Goal: Transaction & Acquisition: Purchase product/service

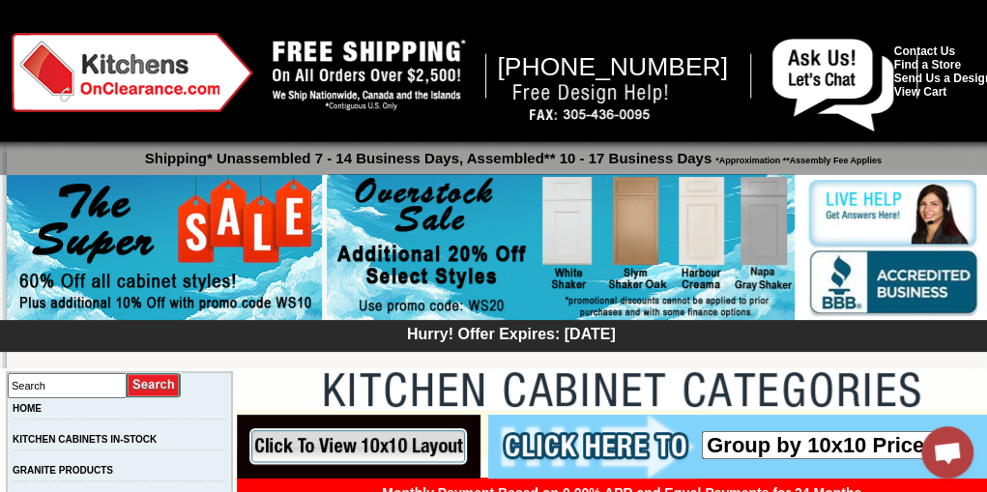
click at [213, 266] on img at bounding box center [164, 249] width 315 height 148
click at [569, 219] on img at bounding box center [561, 248] width 468 height 148
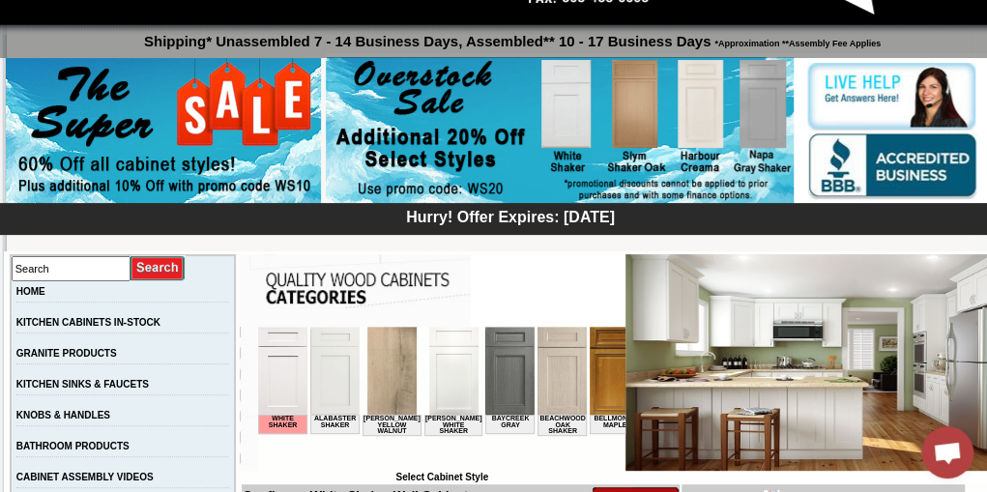
scroll to position [124, 0]
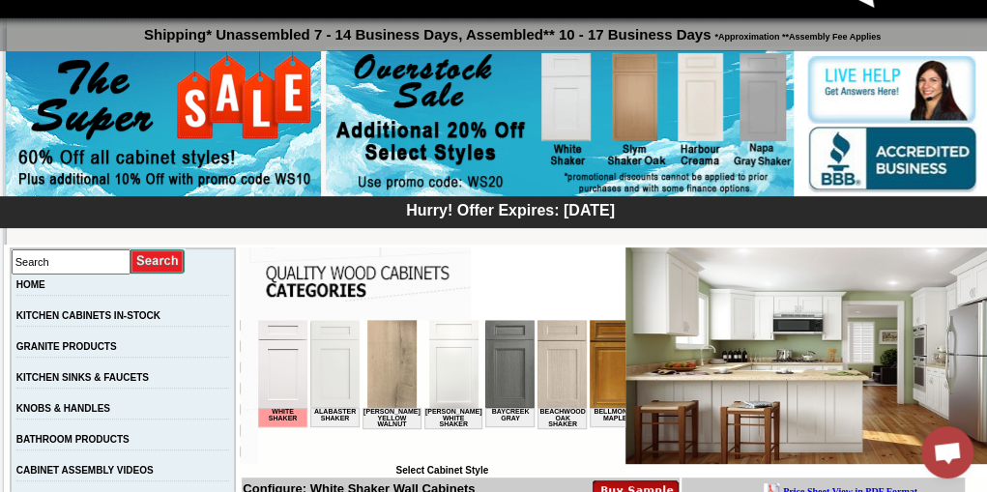
click at [447, 372] on img at bounding box center [453, 364] width 49 height 88
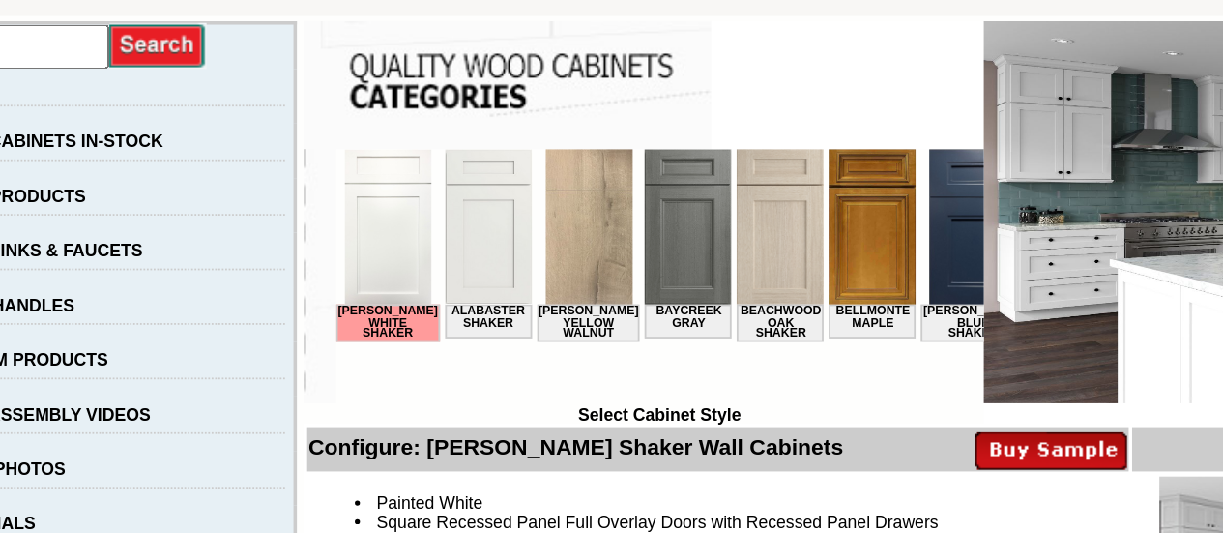
scroll to position [217, 0]
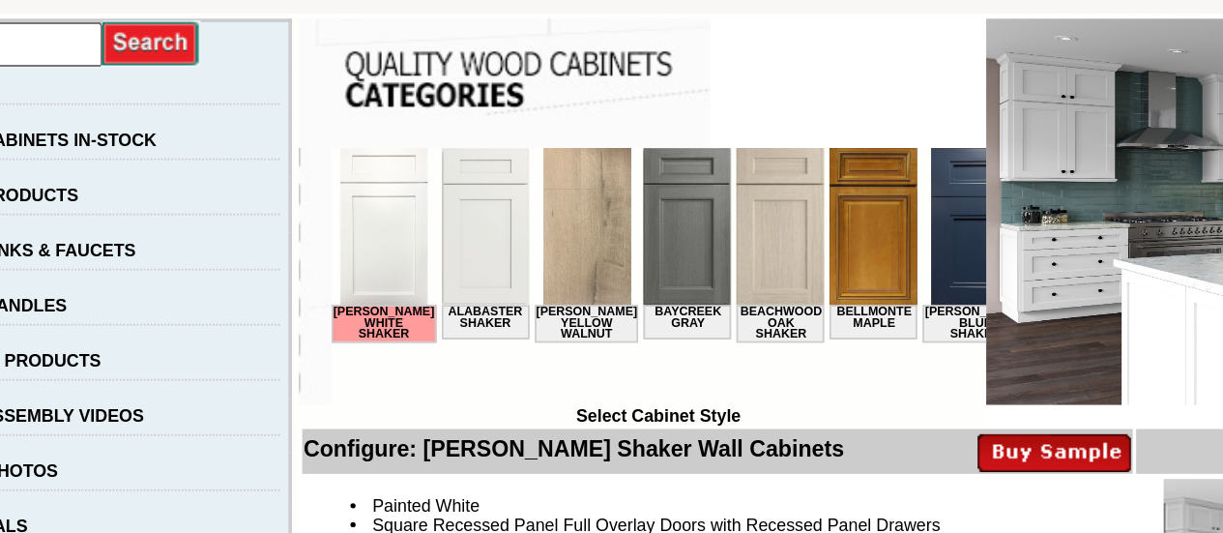
click at [360, 193] on img at bounding box center [359, 191] width 49 height 88
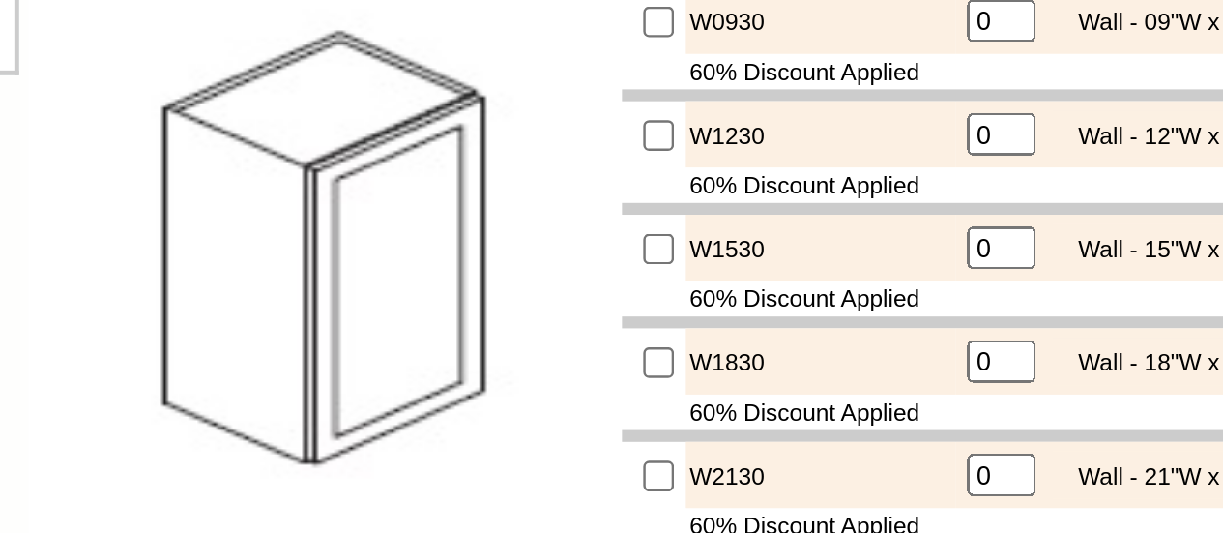
scroll to position [780, 0]
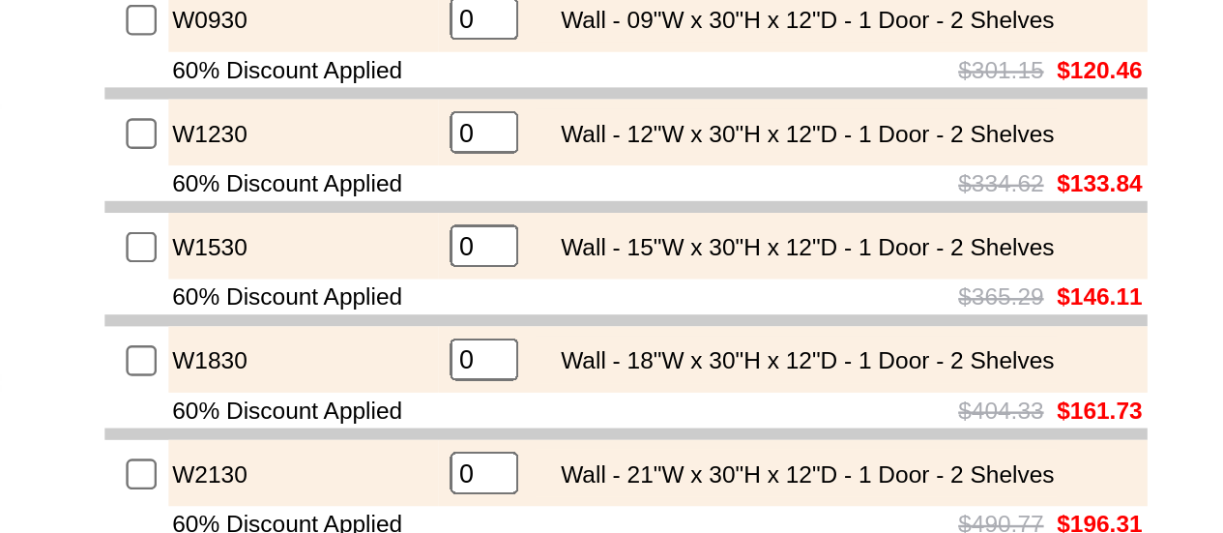
click at [597, 378] on input "checkbox" at bounding box center [603, 371] width 13 height 13
checkbox input "true"
type input "1"
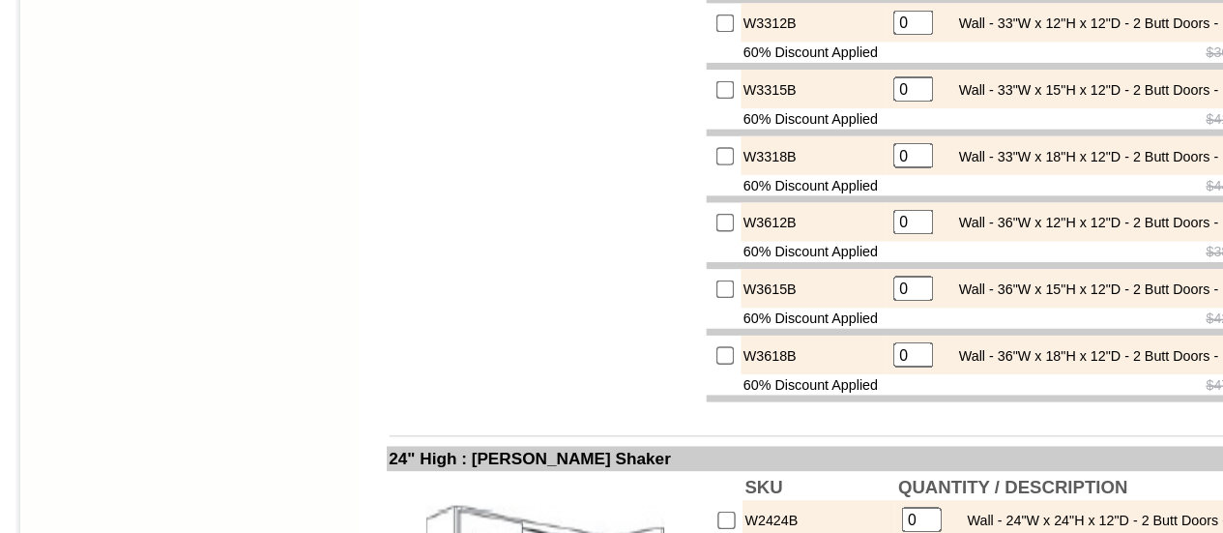
scroll to position [3159, 0]
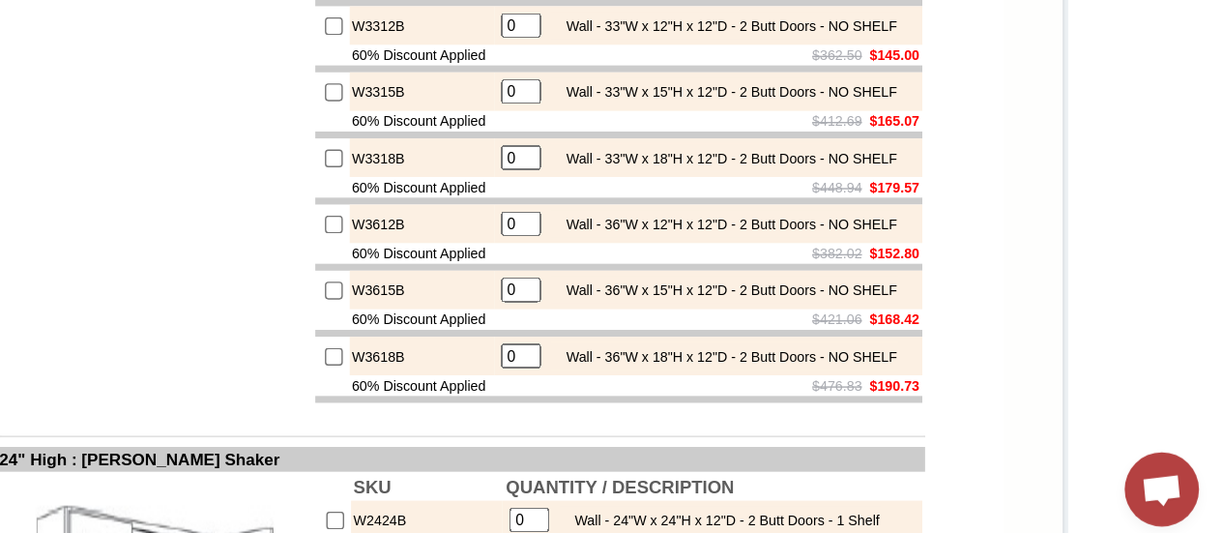
click at [595, 35] on input "checkbox" at bounding box center [601, 28] width 13 height 13
checkbox input "true"
type input "1"
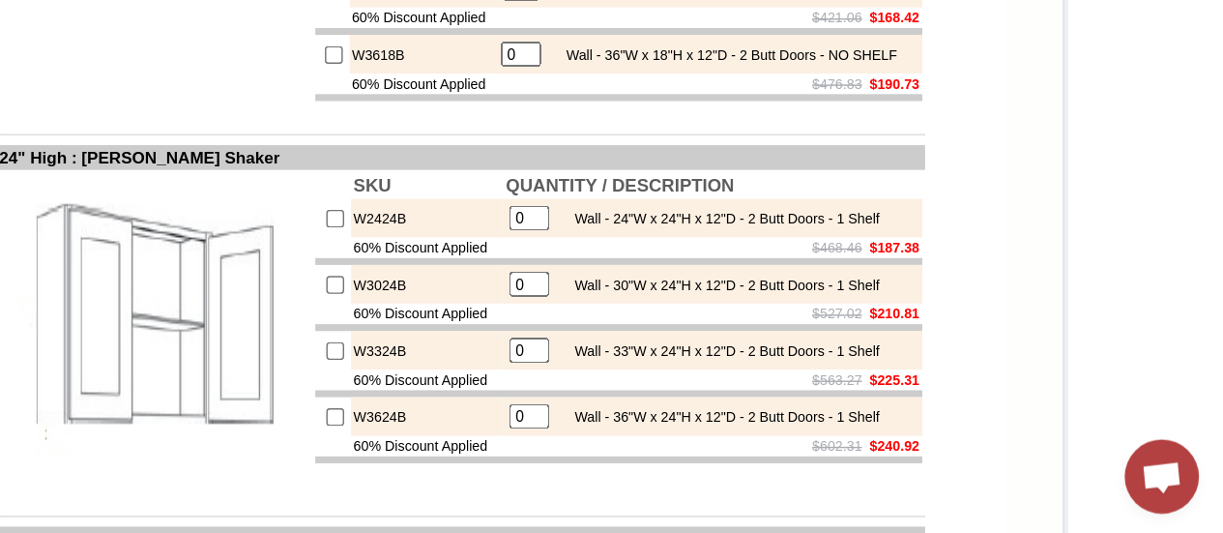
scroll to position [3364, 0]
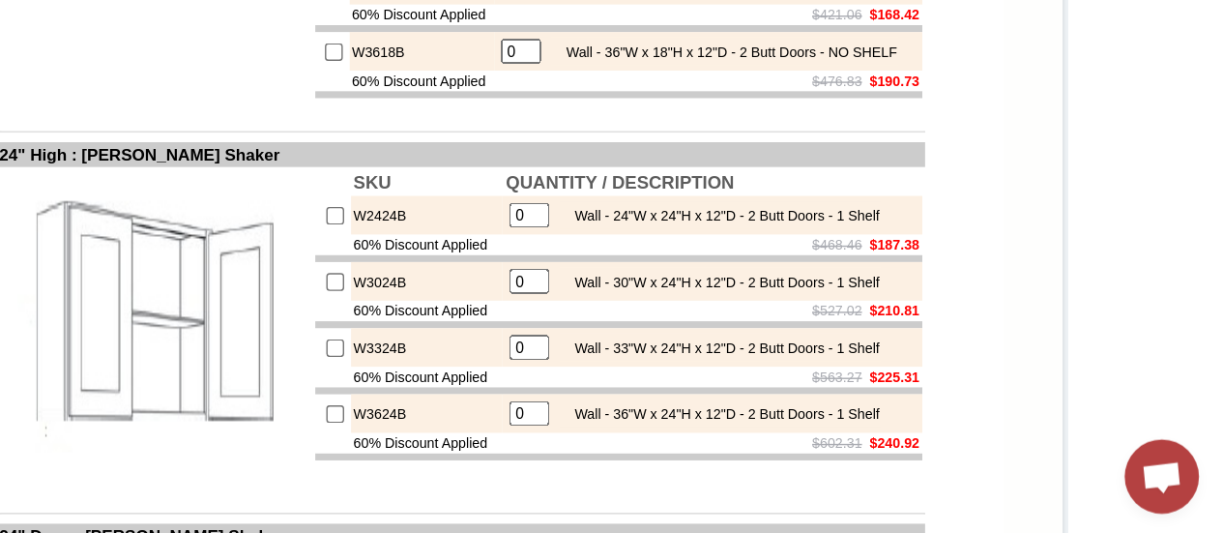
click at [595, 108] on input "checkbox" at bounding box center [601, 102] width 13 height 13
checkbox input "true"
type input "1"
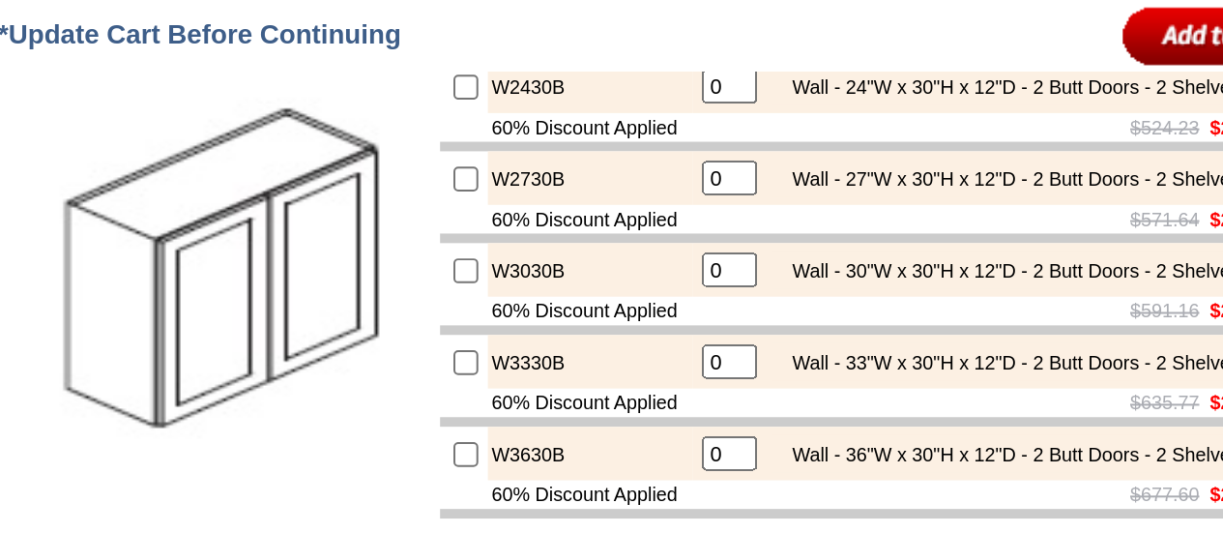
scroll to position [1268, 0]
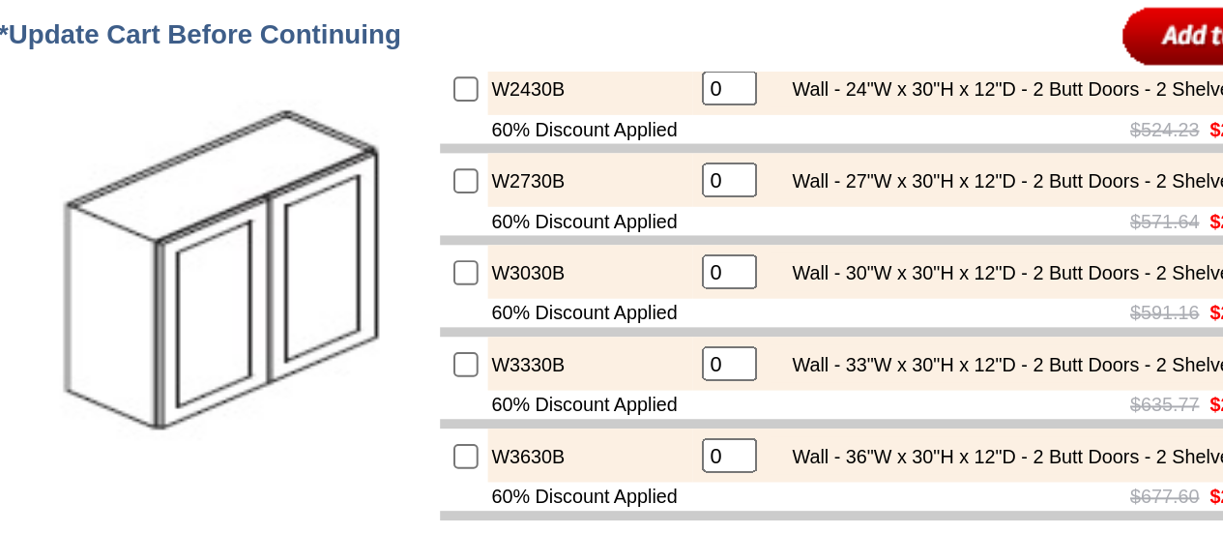
click at [595, 51] on input "checkbox" at bounding box center [601, 45] width 13 height 13
checkbox input "true"
type input "1"
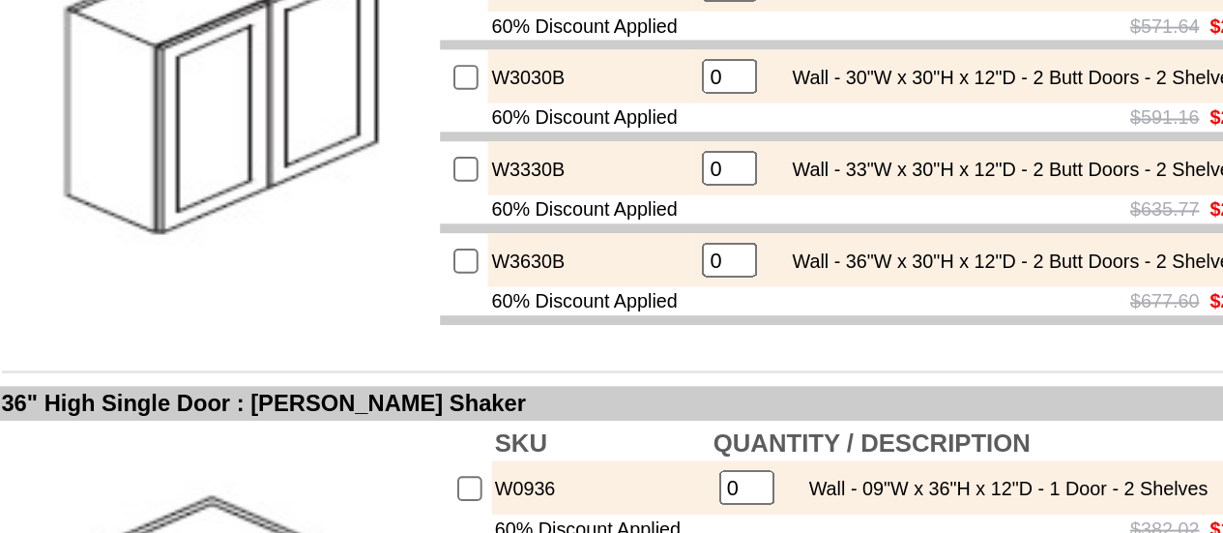
scroll to position [1108, 0]
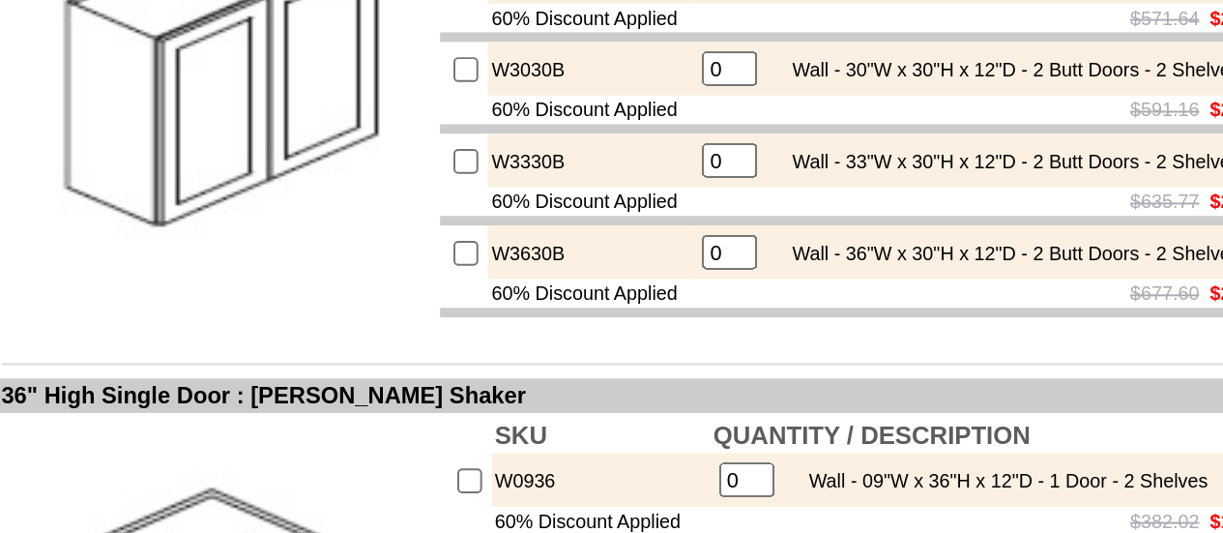
click at [595, 397] on input "checkbox" at bounding box center [601, 391] width 13 height 13
checkbox input "true"
type input "1"
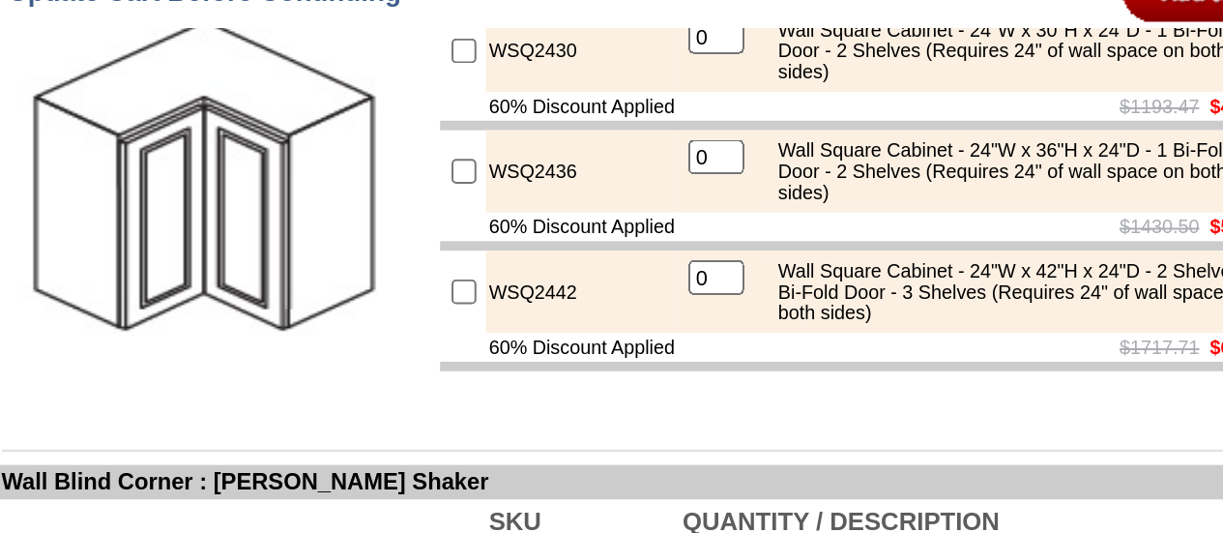
scroll to position [4657, 0]
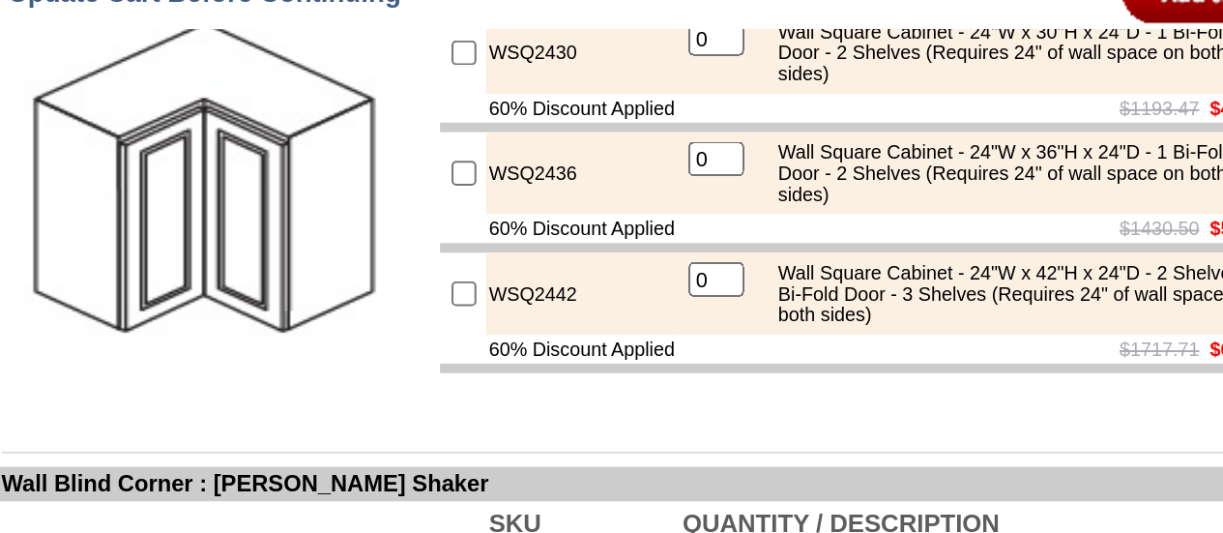
checkbox input "true"
type input "1"
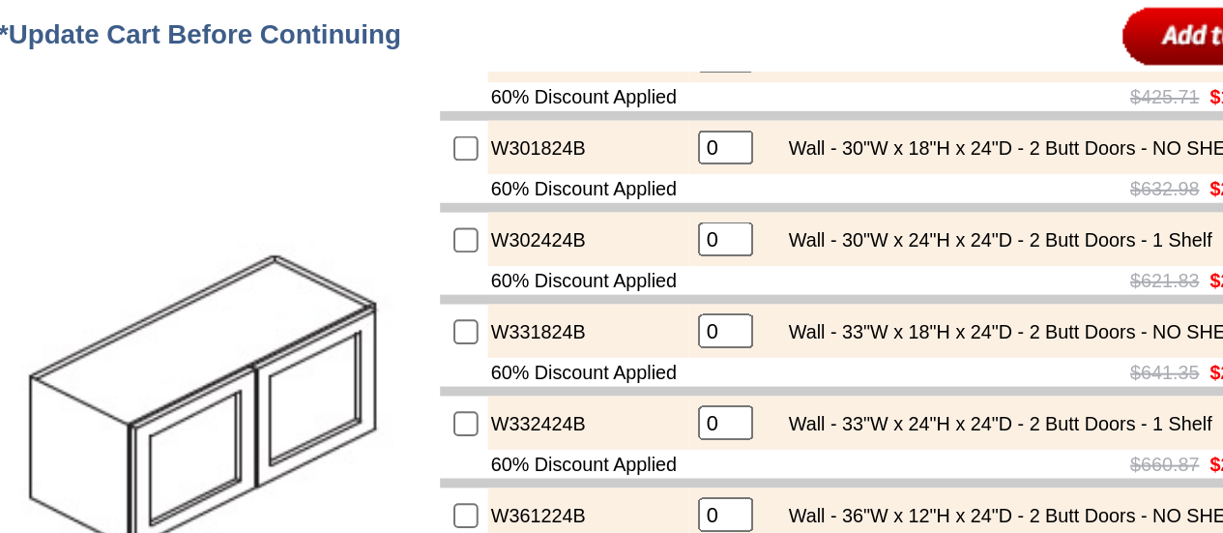
scroll to position [3912, 0]
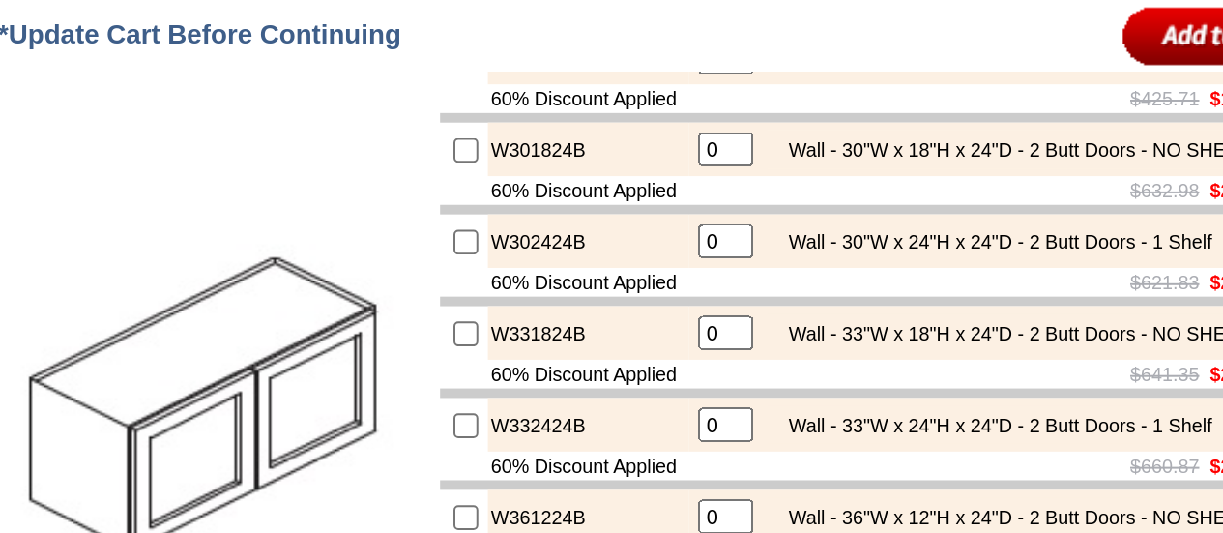
click at [934, 12] on input "image" at bounding box center [986, 18] width 105 height 32
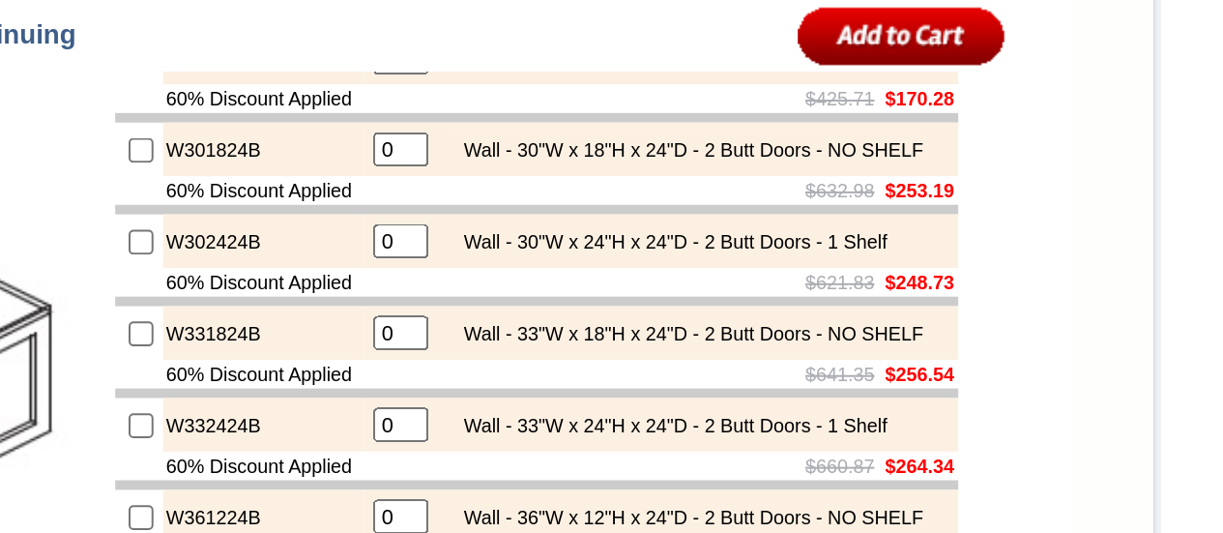
click at [986, 12] on td "Select Cabinet Style" at bounding box center [728, 26] width 767 height 7136
click at [981, 21] on input "image" at bounding box center [986, 18] width 105 height 32
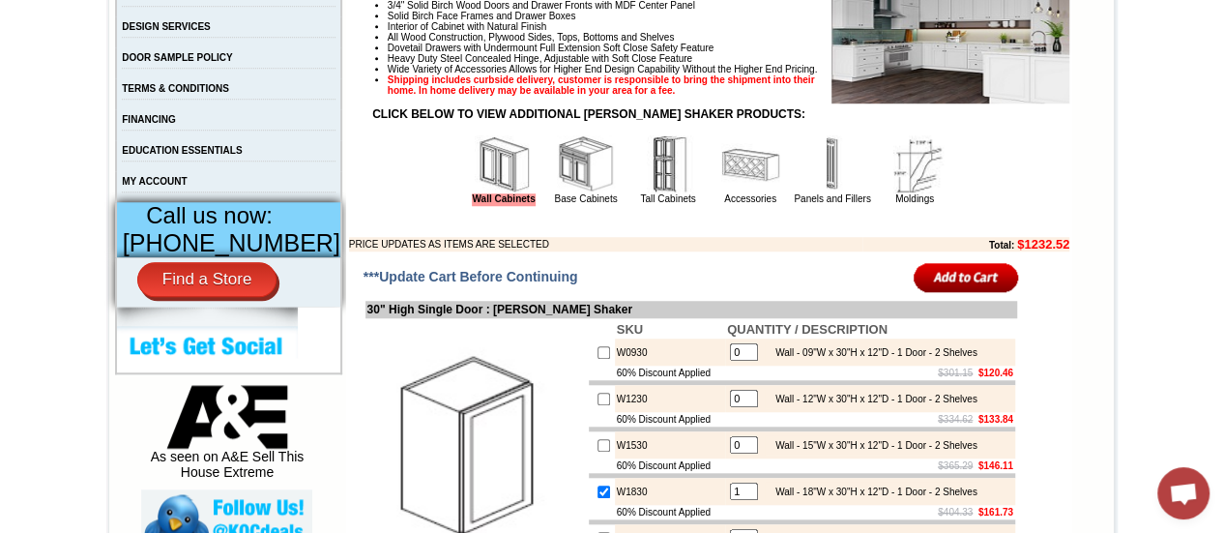
scroll to position [672, 0]
